Goal: Information Seeking & Learning: Learn about a topic

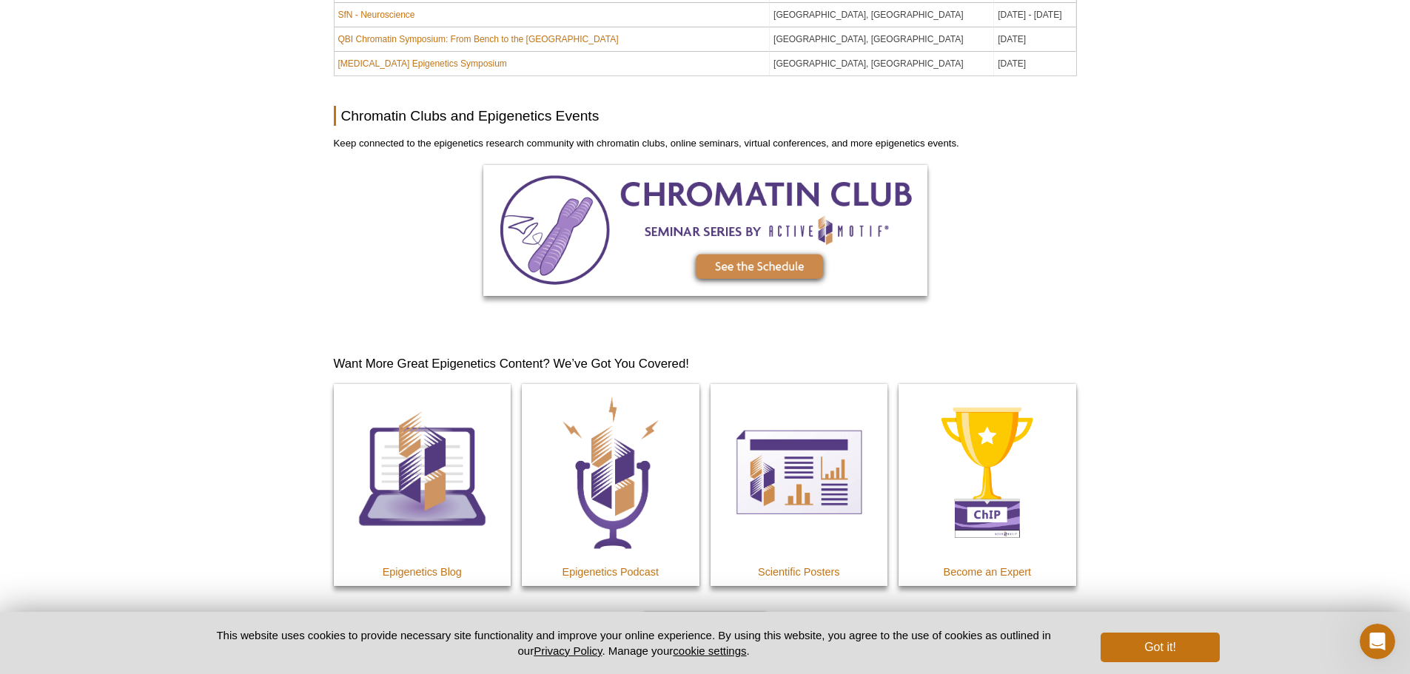
scroll to position [1613, 0]
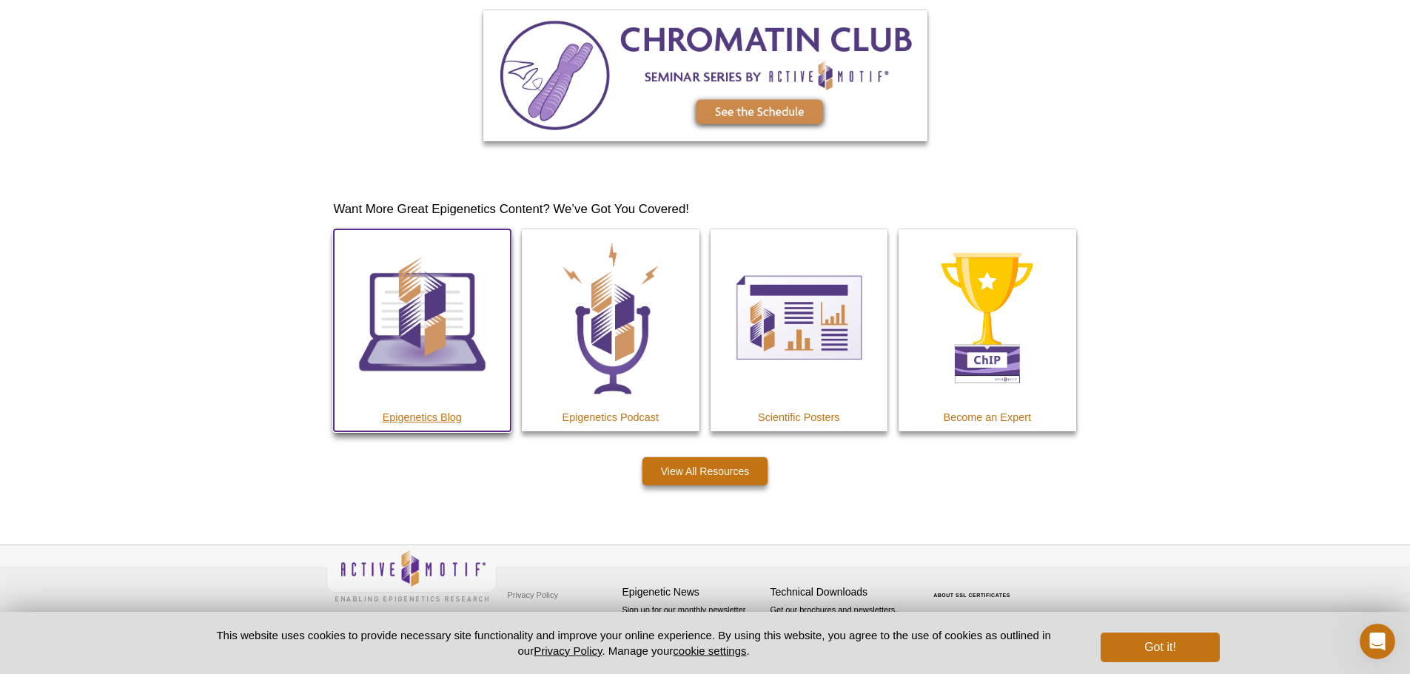
click at [407, 341] on img at bounding box center [423, 318] width 178 height 178
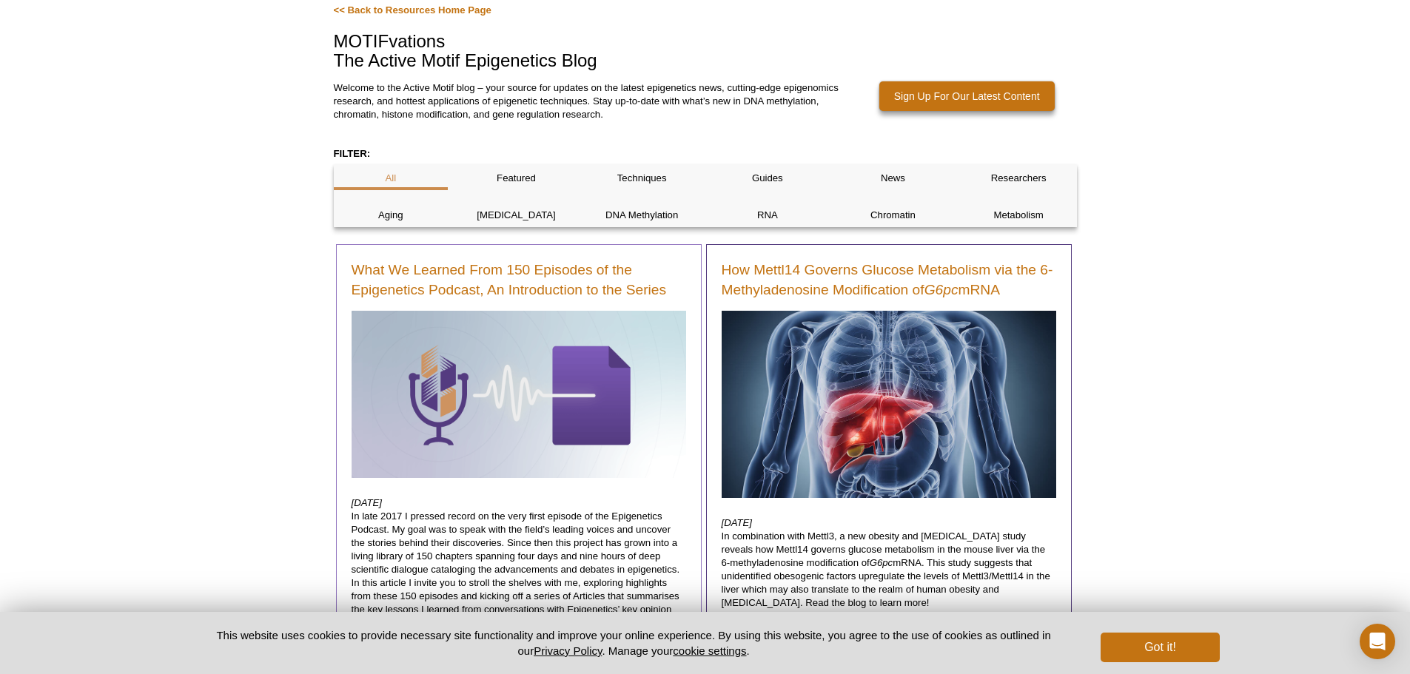
scroll to position [148, 0]
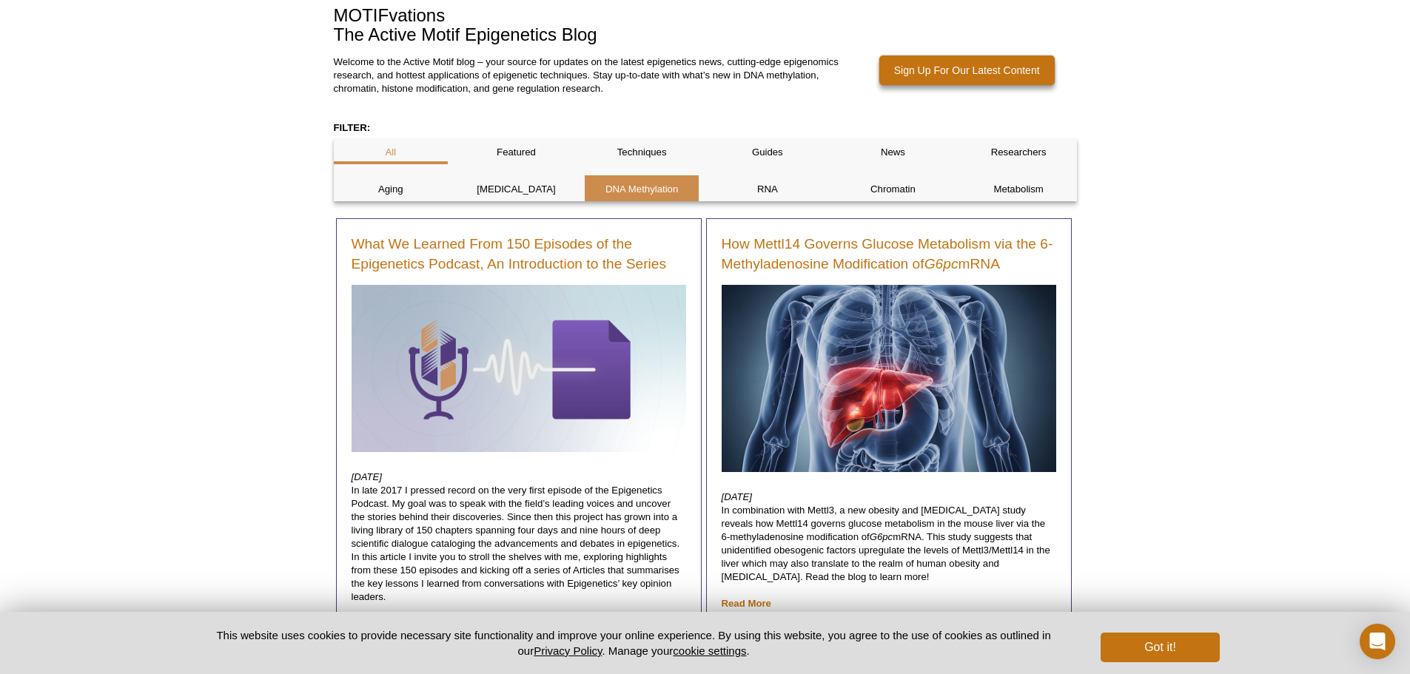
drag, startPoint x: 599, startPoint y: 173, endPoint x: 605, endPoint y: 183, distance: 11.3
click at [604, 181] on div "All Featured Techniques Guides News Researchers Aging Cancer DNA Methylation RN…" at bounding box center [705, 169] width 743 height 63
click at [605, 183] on p "DNA Methylation" at bounding box center [642, 189] width 115 height 13
